Goal: Information Seeking & Learning: Stay updated

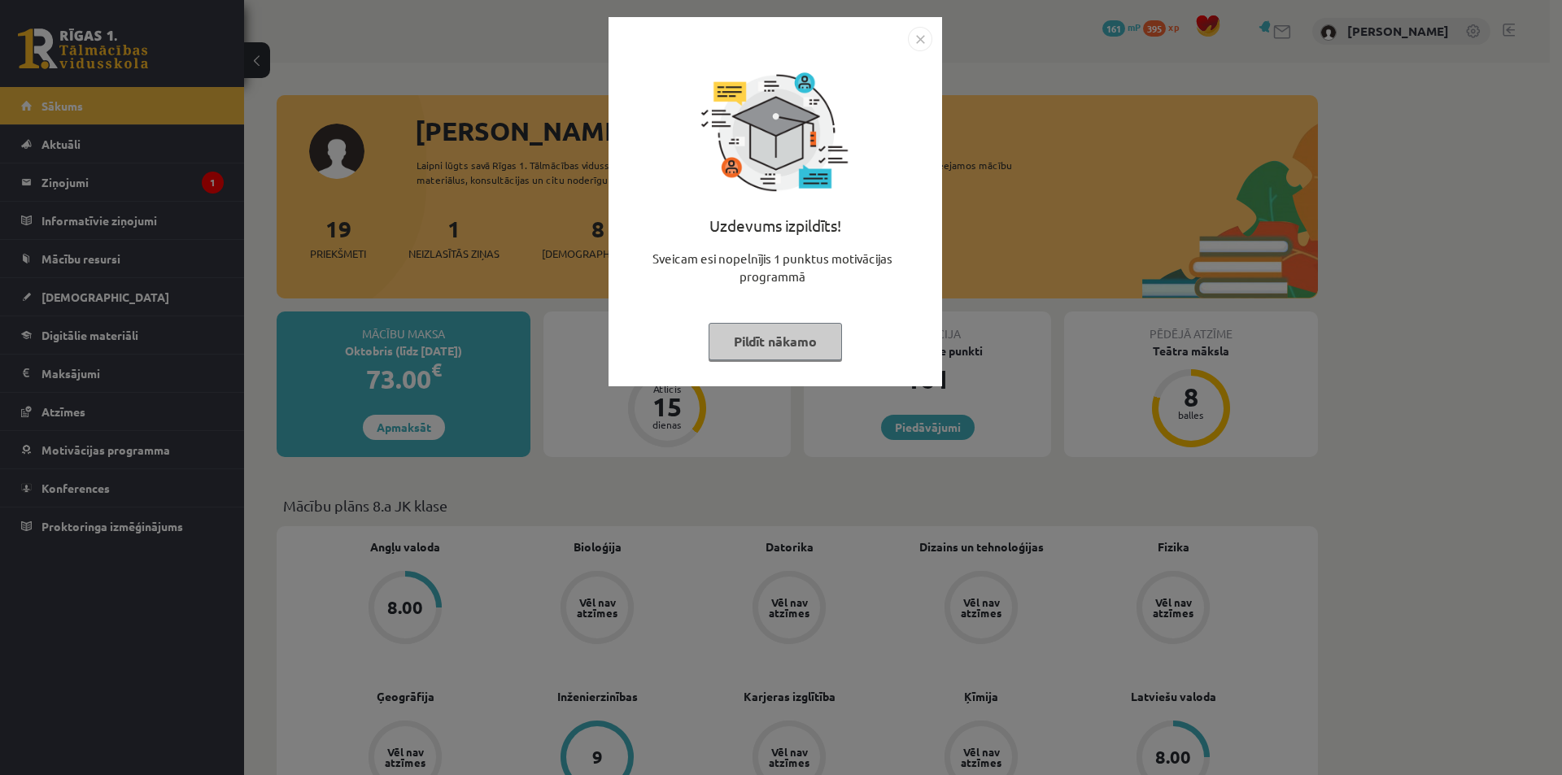
click at [920, 35] on img "Close" at bounding box center [920, 39] width 24 height 24
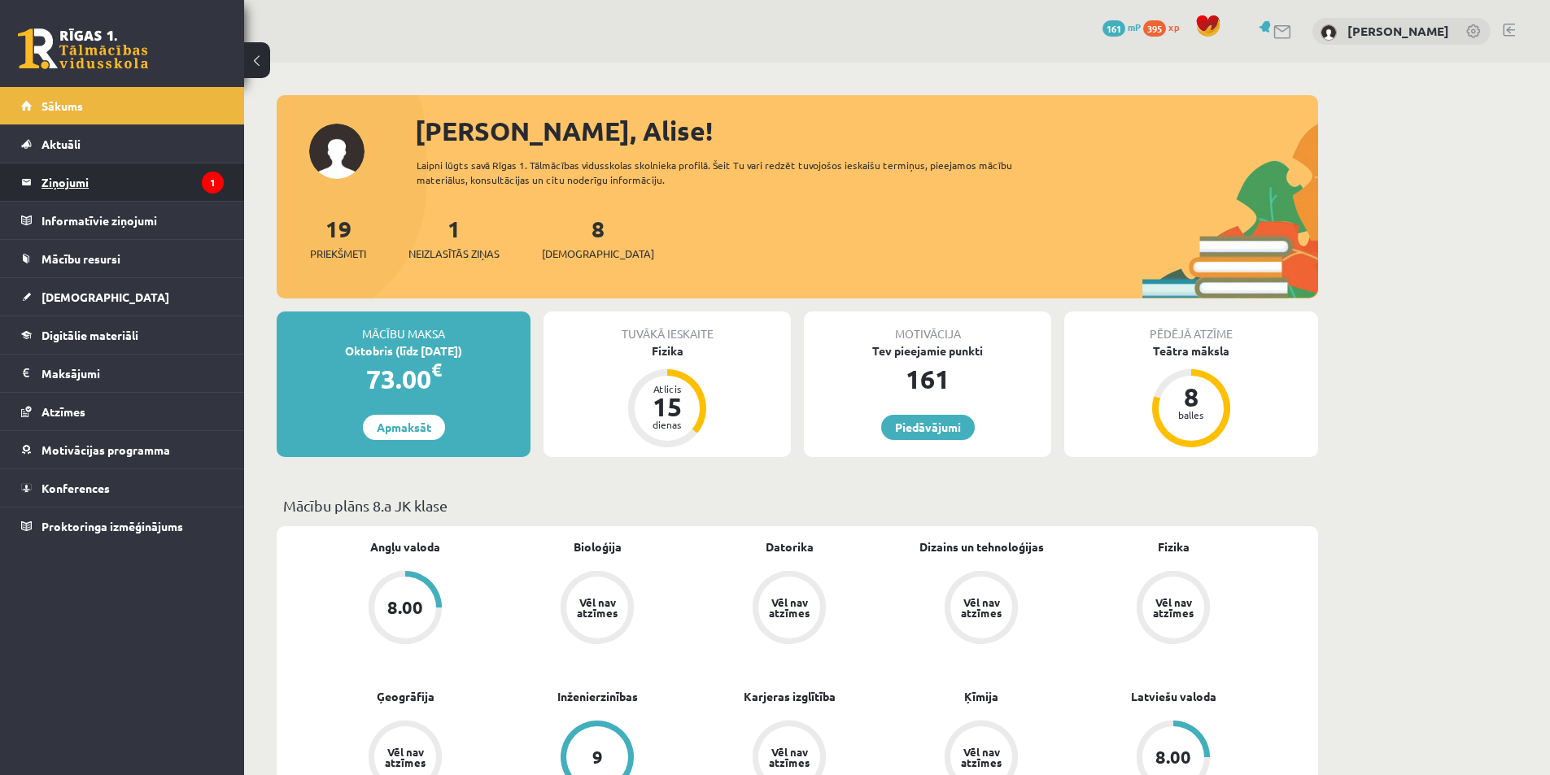
click at [137, 181] on legend "Ziņojumi 1" at bounding box center [132, 182] width 182 height 37
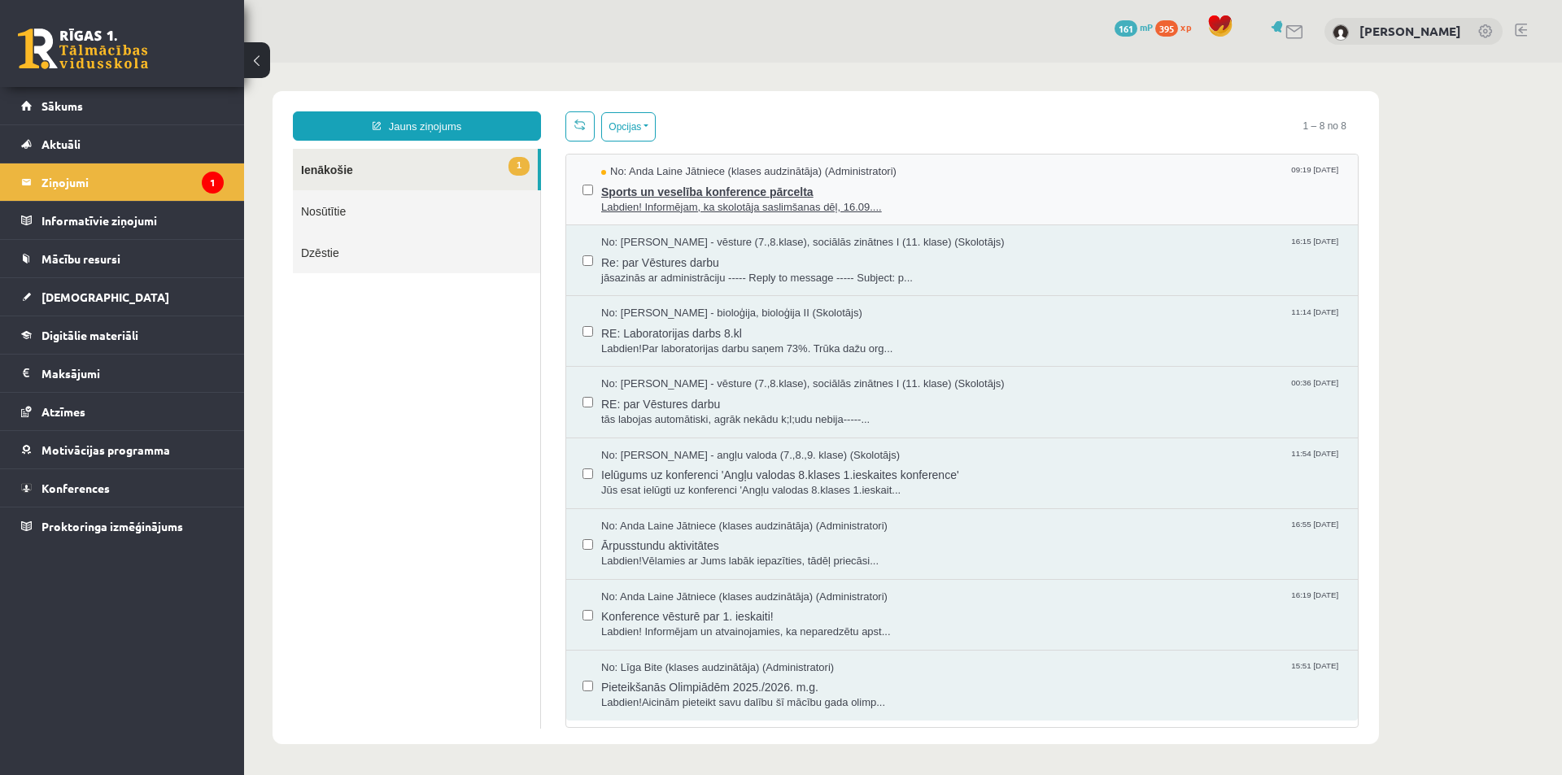
click at [666, 206] on span "Labdien! Informējam, ka skolotāja saslimšanas dēļ, 16.09...." at bounding box center [971, 207] width 740 height 15
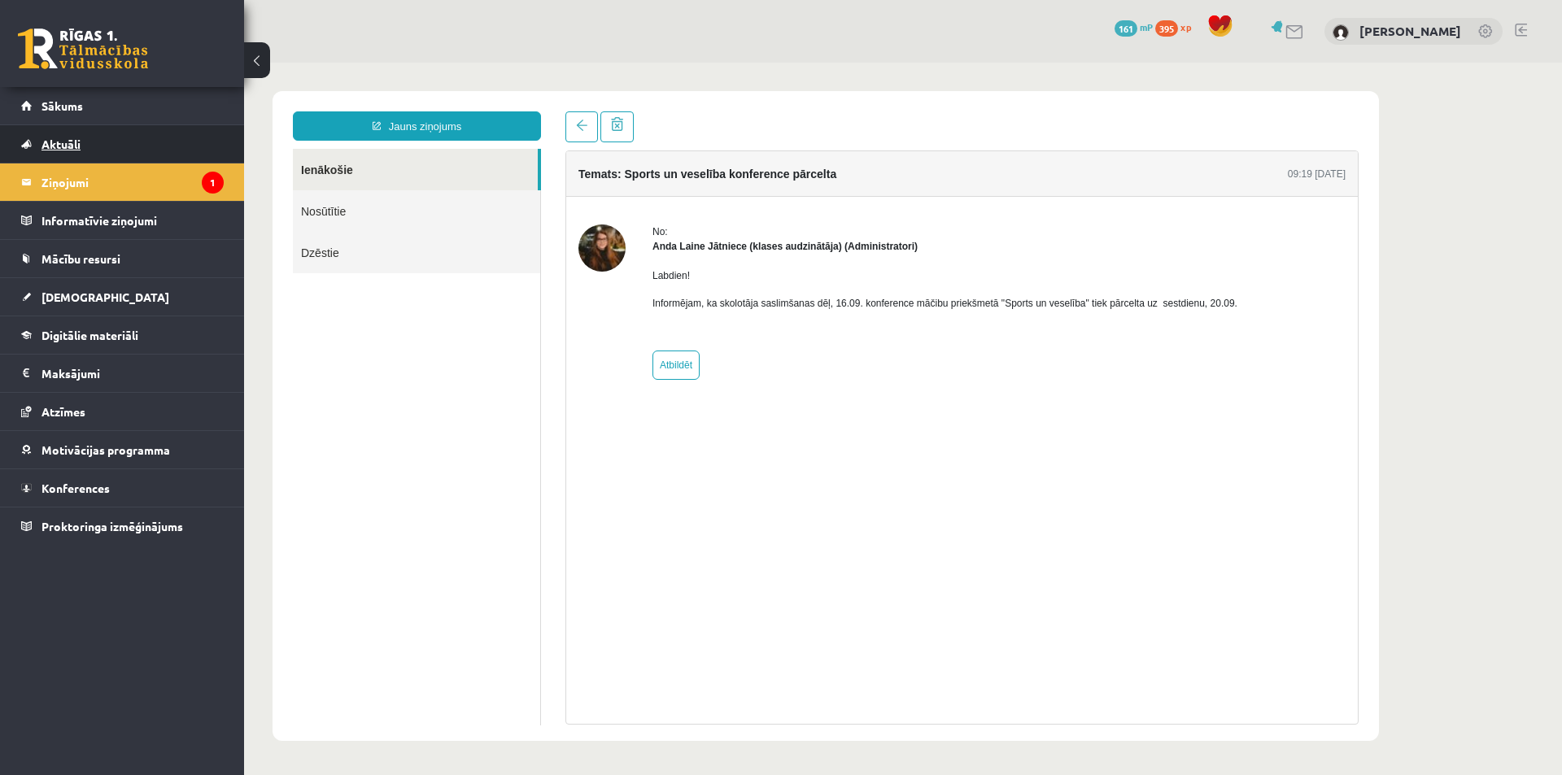
click at [65, 145] on span "Aktuāli" at bounding box center [60, 144] width 39 height 15
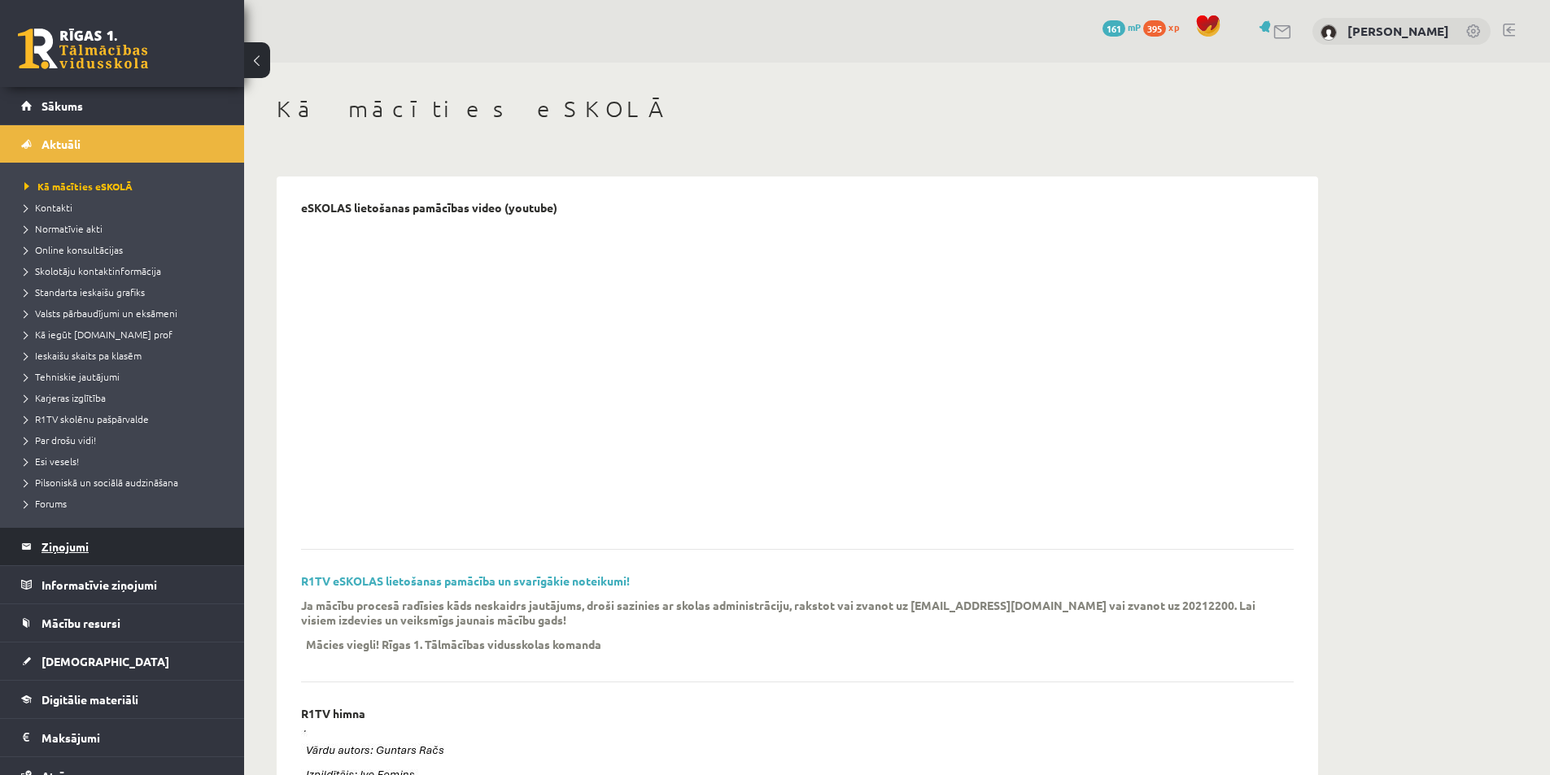
click at [72, 542] on legend "Ziņojumi 1" at bounding box center [132, 546] width 182 height 37
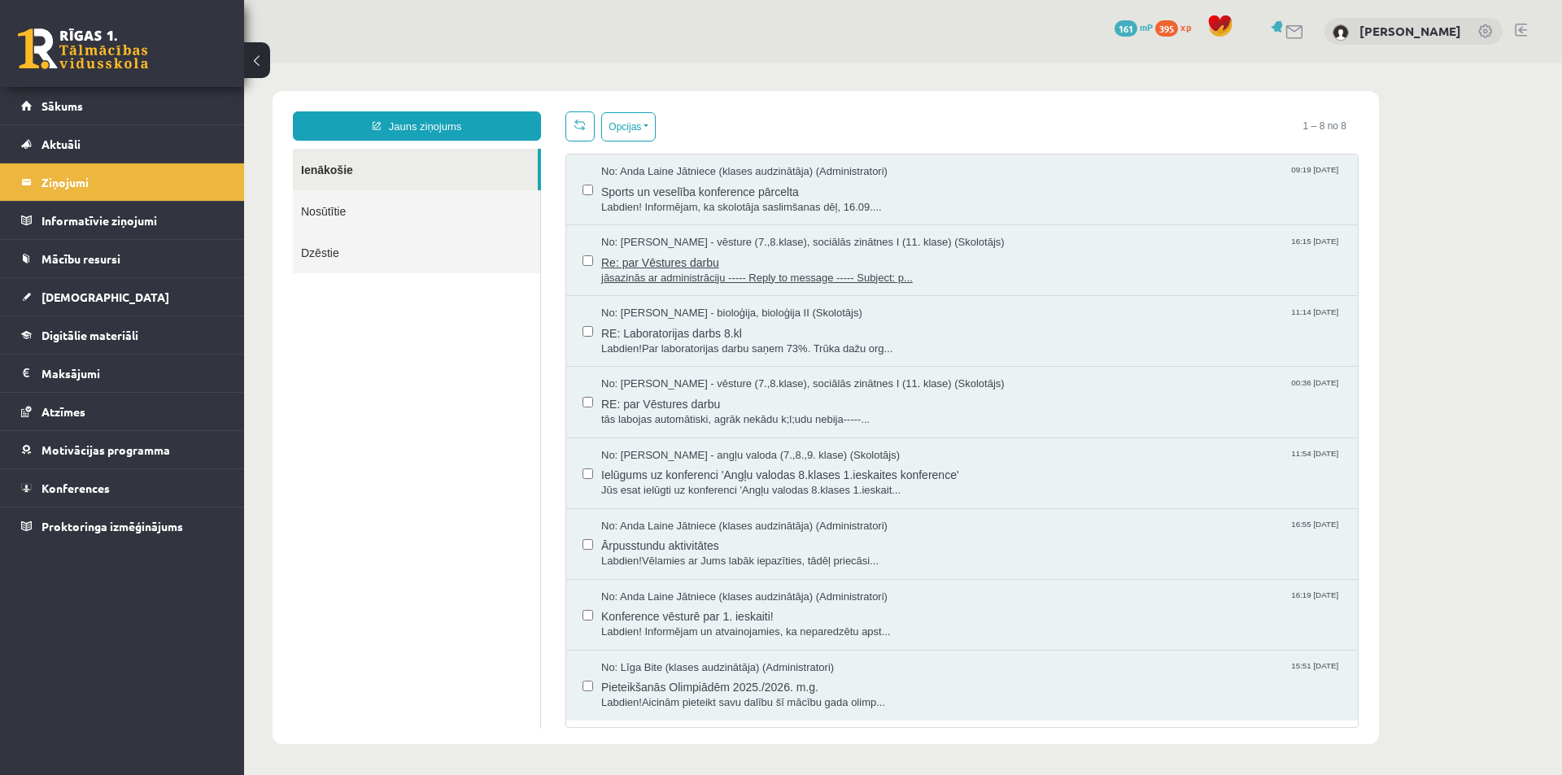
click at [660, 283] on span "jāsazinās ar administrāciju ----- Reply to message ----- Subject: p..." at bounding box center [971, 278] width 740 height 15
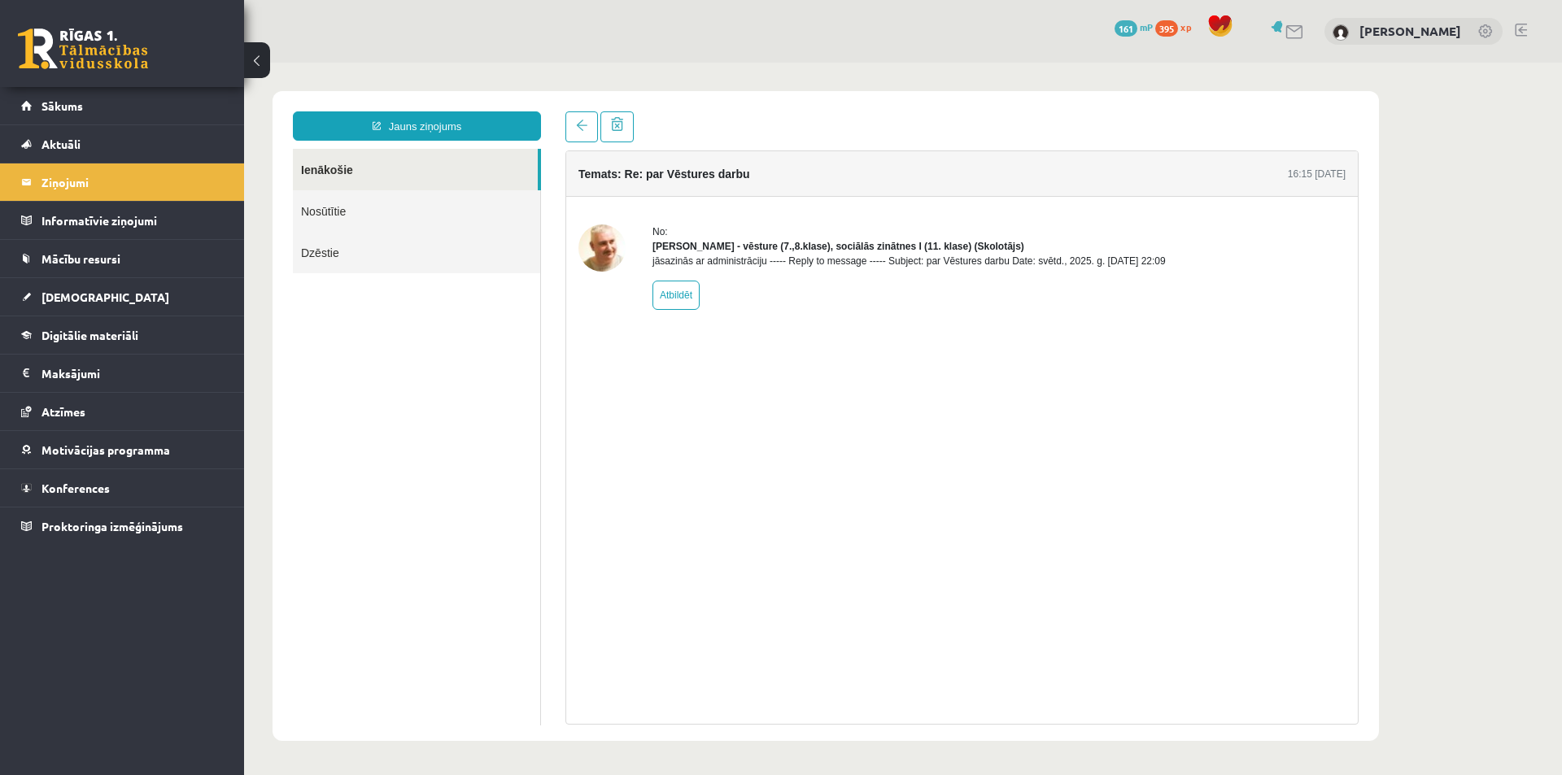
click at [1522, 27] on link at bounding box center [1521, 30] width 12 height 13
